Goal: Transaction & Acquisition: Download file/media

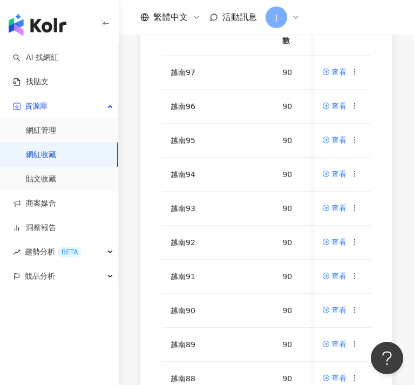
click at [118, 339] on div "AI 找網紅 找貼文 資源庫 網紅管理 網紅收藏 貼文收藏 商案媒合 洞察報告 趨勢分析 BETA 競品分析" at bounding box center [59, 215] width 119 height 340
click at [359, 274] on icon at bounding box center [356, 276] width 8 height 8
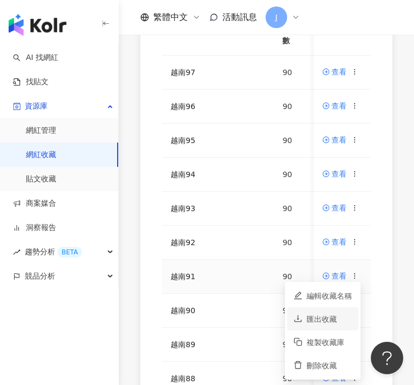
click at [329, 319] on div "匯出收藏" at bounding box center [329, 319] width 45 height 12
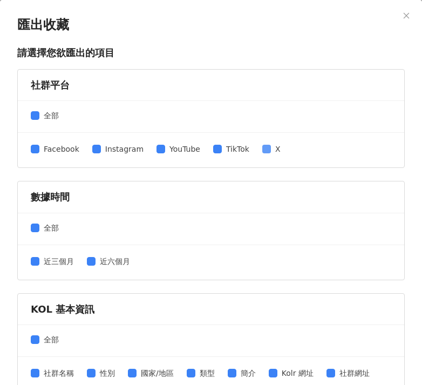
click at [271, 151] on span "X" at bounding box center [278, 149] width 14 height 12
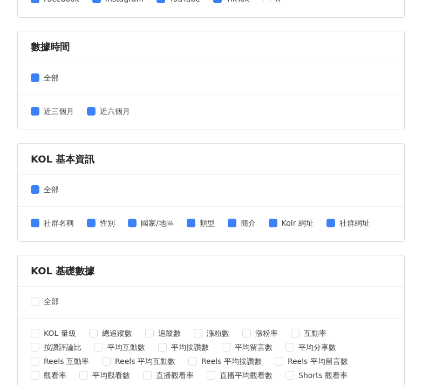
scroll to position [467, 0]
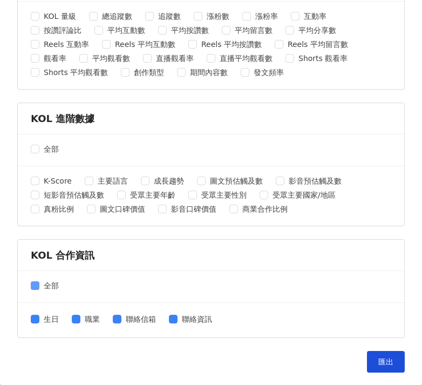
click at [39, 286] on span "全部" at bounding box center [51, 286] width 24 height 12
click at [369, 362] on button "匯出" at bounding box center [386, 362] width 38 height 22
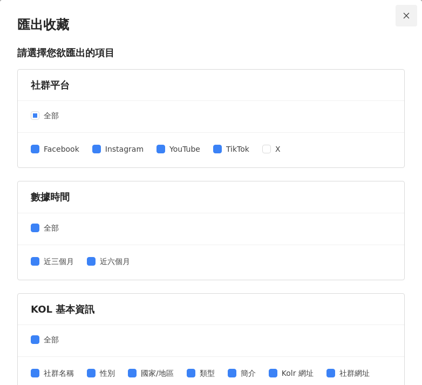
click at [405, 12] on span "Close" at bounding box center [407, 16] width 22 height 8
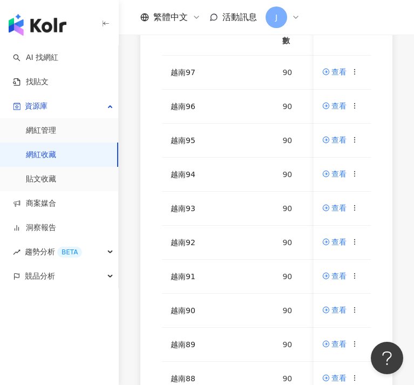
click at [110, 325] on div "AI 找網紅 找貼文 資源庫 網紅管理 網紅收藏 貼文收藏 商案媒合 洞察報告 趨勢分析 BETA 競品分析" at bounding box center [59, 215] width 119 height 340
click at [355, 240] on icon at bounding box center [356, 242] width 8 height 8
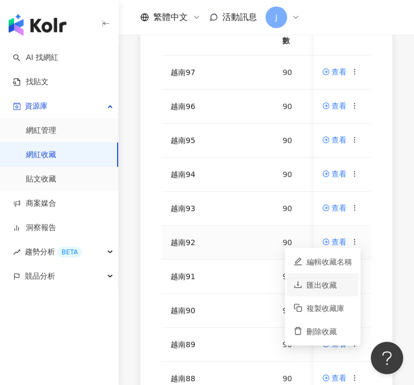
click at [333, 284] on div "匯出收藏" at bounding box center [329, 285] width 45 height 12
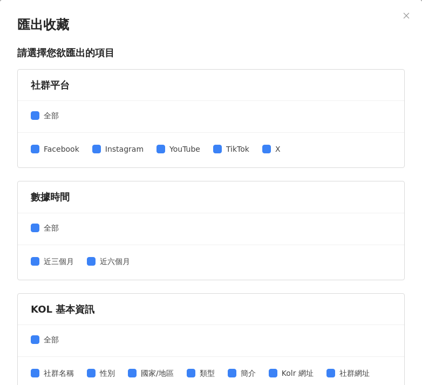
click at [270, 155] on div "Facebook Instagram YouTube TikTok X" at bounding box center [160, 150] width 259 height 14
click at [271, 151] on span "X" at bounding box center [278, 149] width 14 height 12
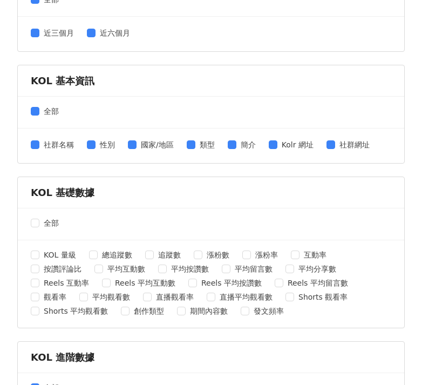
scroll to position [332, 0]
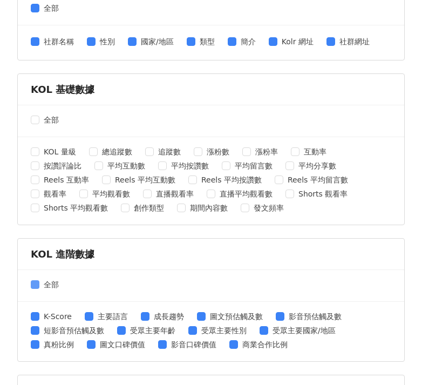
click at [50, 284] on span "全部" at bounding box center [51, 285] width 24 height 12
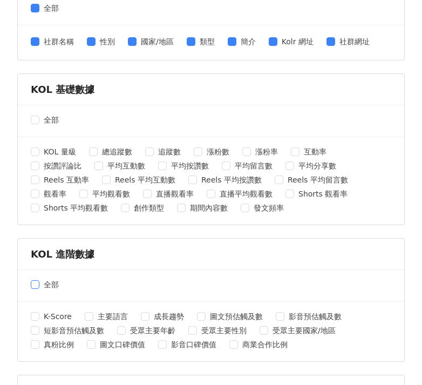
scroll to position [427, 0]
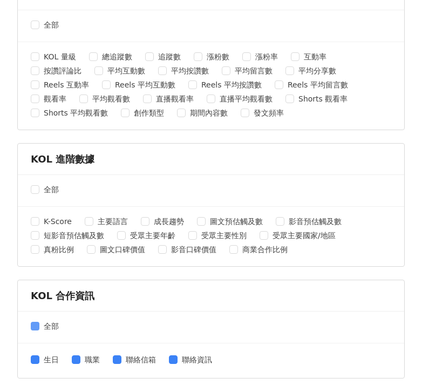
click at [41, 325] on span "全部" at bounding box center [51, 326] width 24 height 12
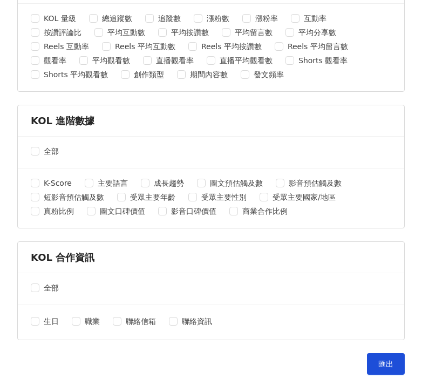
scroll to position [467, 0]
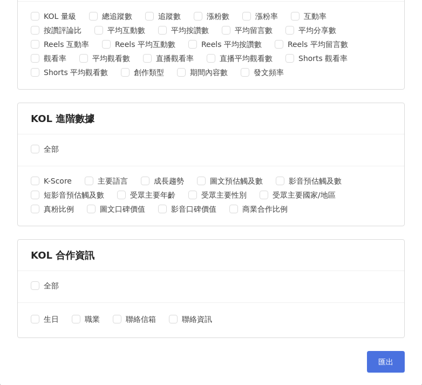
click at [379, 360] on span "匯出" at bounding box center [386, 362] width 15 height 9
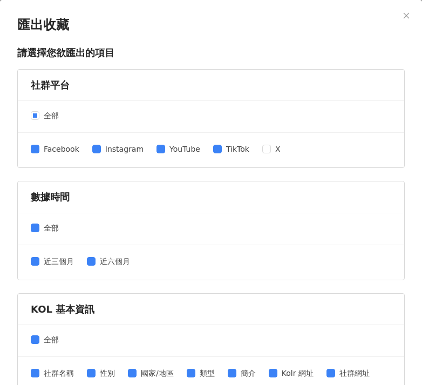
click at [403, 16] on icon "close" at bounding box center [407, 16] width 8 height 8
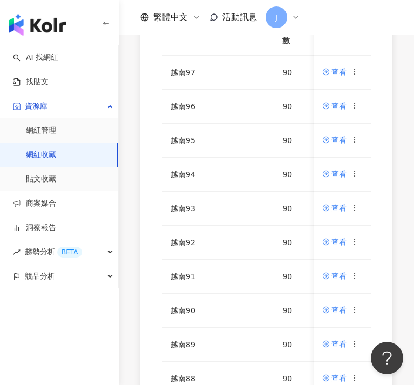
click at [139, 284] on div "網紅名稱 收藏名稱 網紅人數 最後編輯時間 建立者 操作 越南97 90 [DATE] 12:39 [PERSON_NAME] 查看 越南96 90 [DAT…" at bounding box center [266, 195] width 295 height 514
click at [355, 205] on icon at bounding box center [356, 208] width 8 height 8
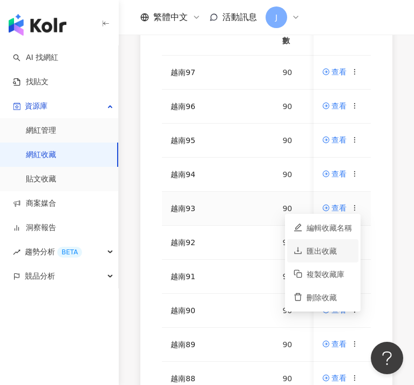
click at [327, 245] on div "匯出收藏" at bounding box center [329, 251] width 45 height 12
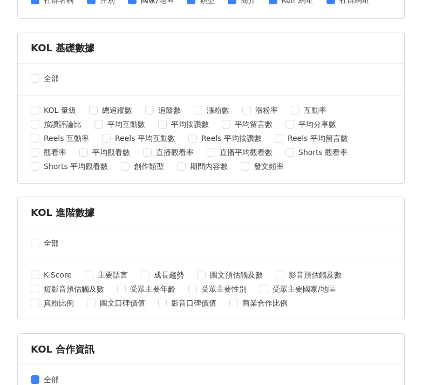
scroll to position [467, 0]
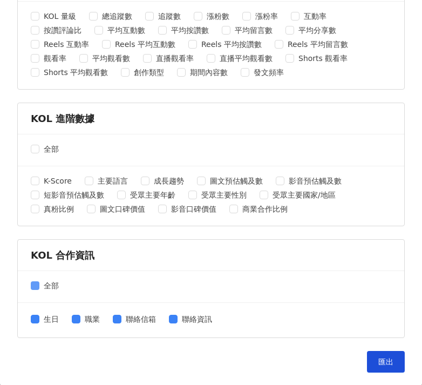
click at [38, 282] on span at bounding box center [35, 285] width 9 height 9
click at [367, 360] on button "匯出" at bounding box center [386, 362] width 38 height 22
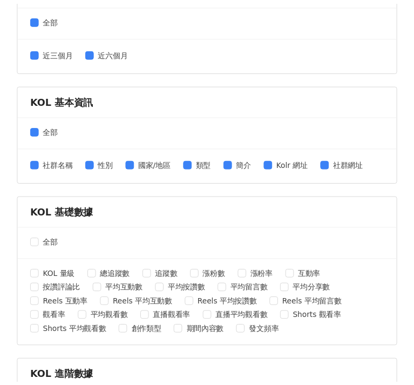
scroll to position [0, 0]
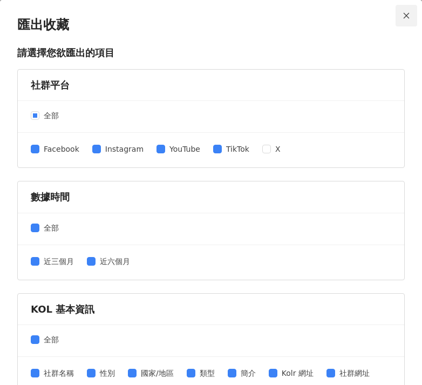
click at [403, 16] on icon "close" at bounding box center [407, 16] width 8 height 8
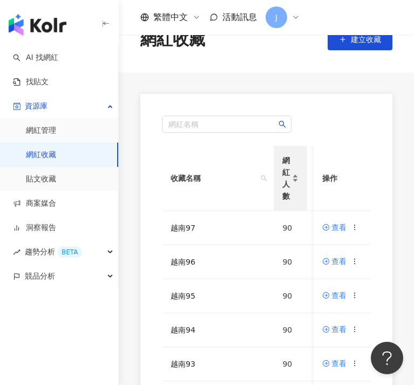
scroll to position [115, 0]
